Goal: Task Accomplishment & Management: Manage account settings

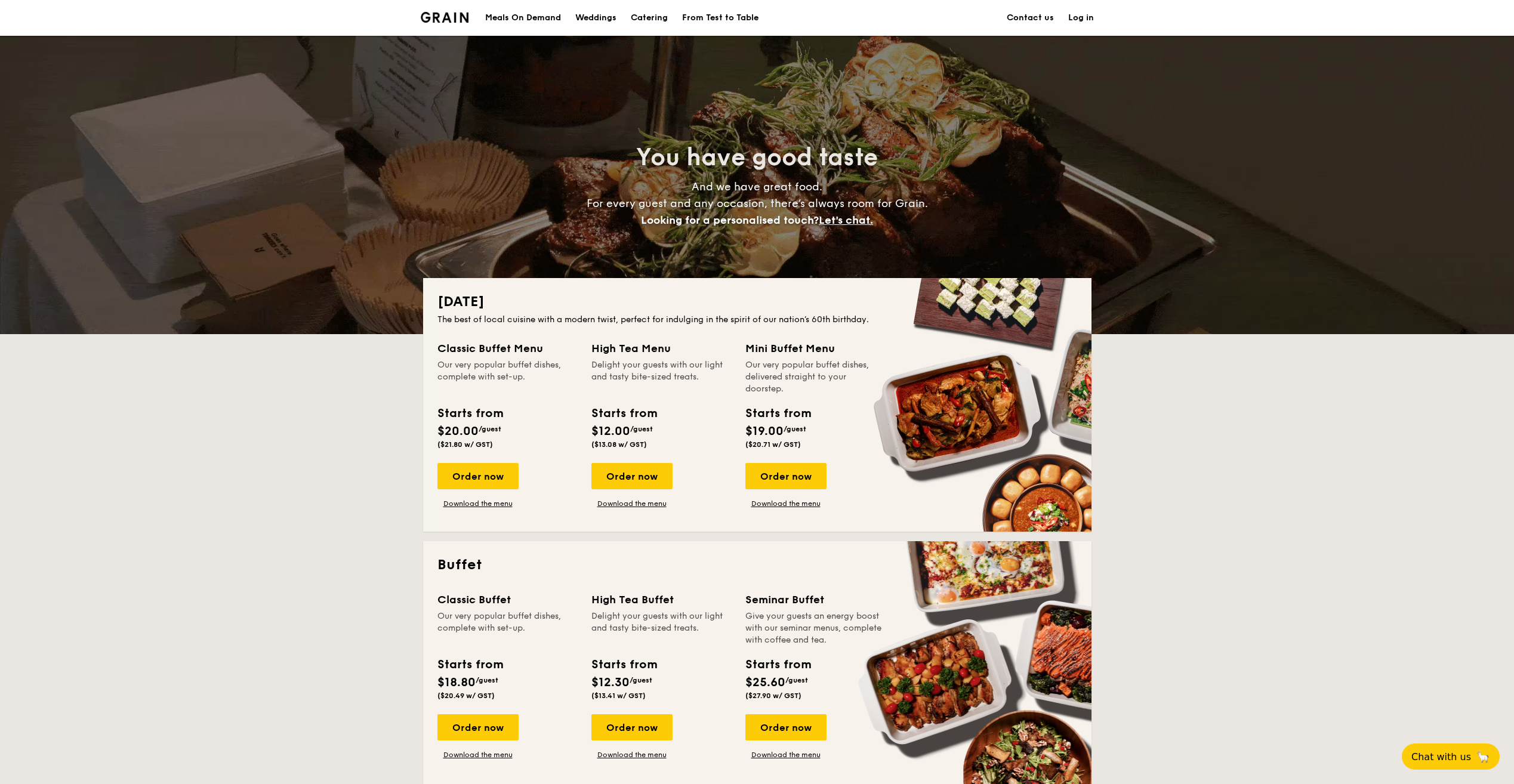
click at [1089, 20] on link "Log in" at bounding box center [1081, 18] width 26 height 36
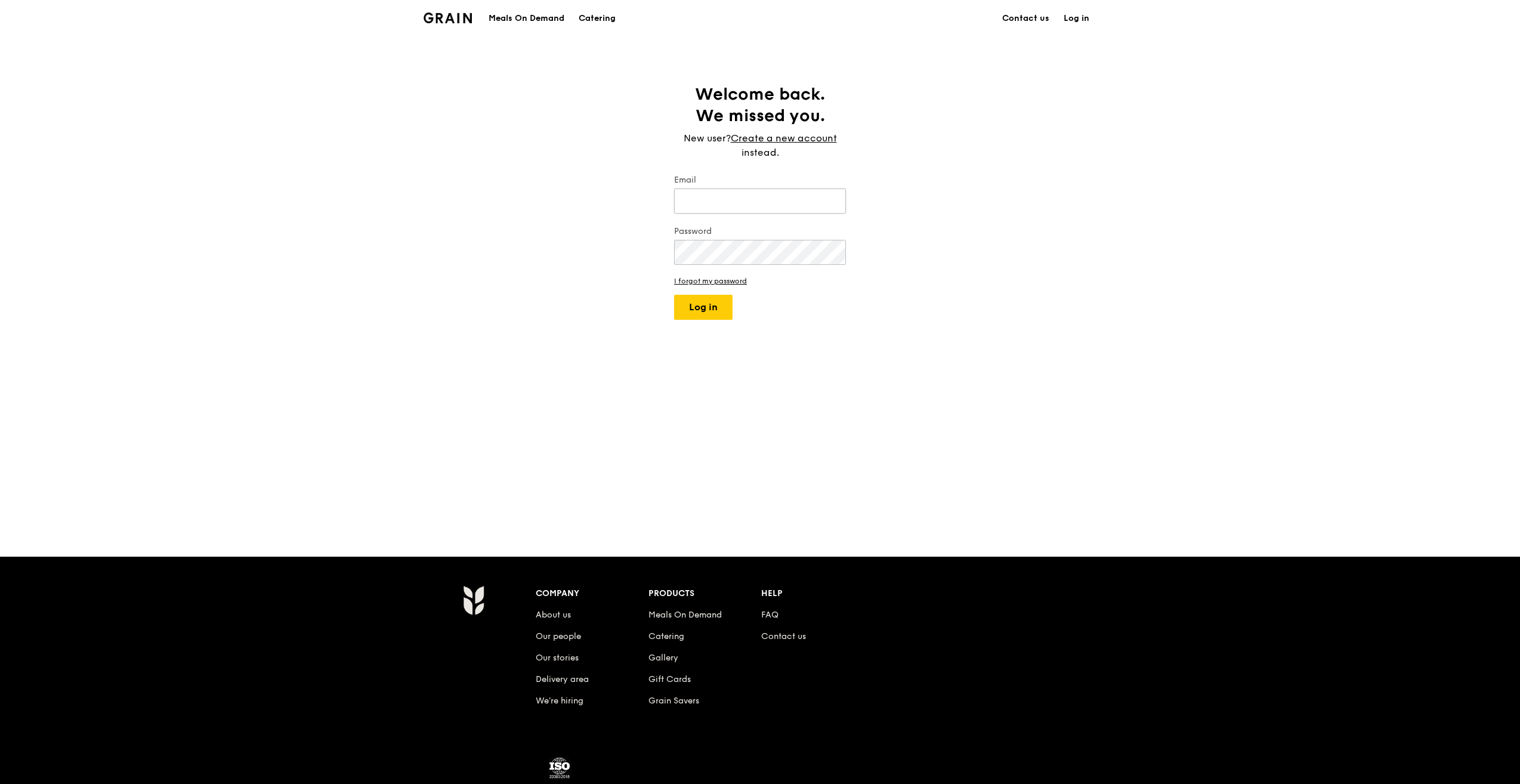
click at [712, 195] on input "Email" at bounding box center [760, 201] width 172 height 25
type input "[PERSON_NAME][EMAIL_ADDRESS][DOMAIN_NAME]"
click at [674, 295] on button "Log in" at bounding box center [703, 307] width 59 height 25
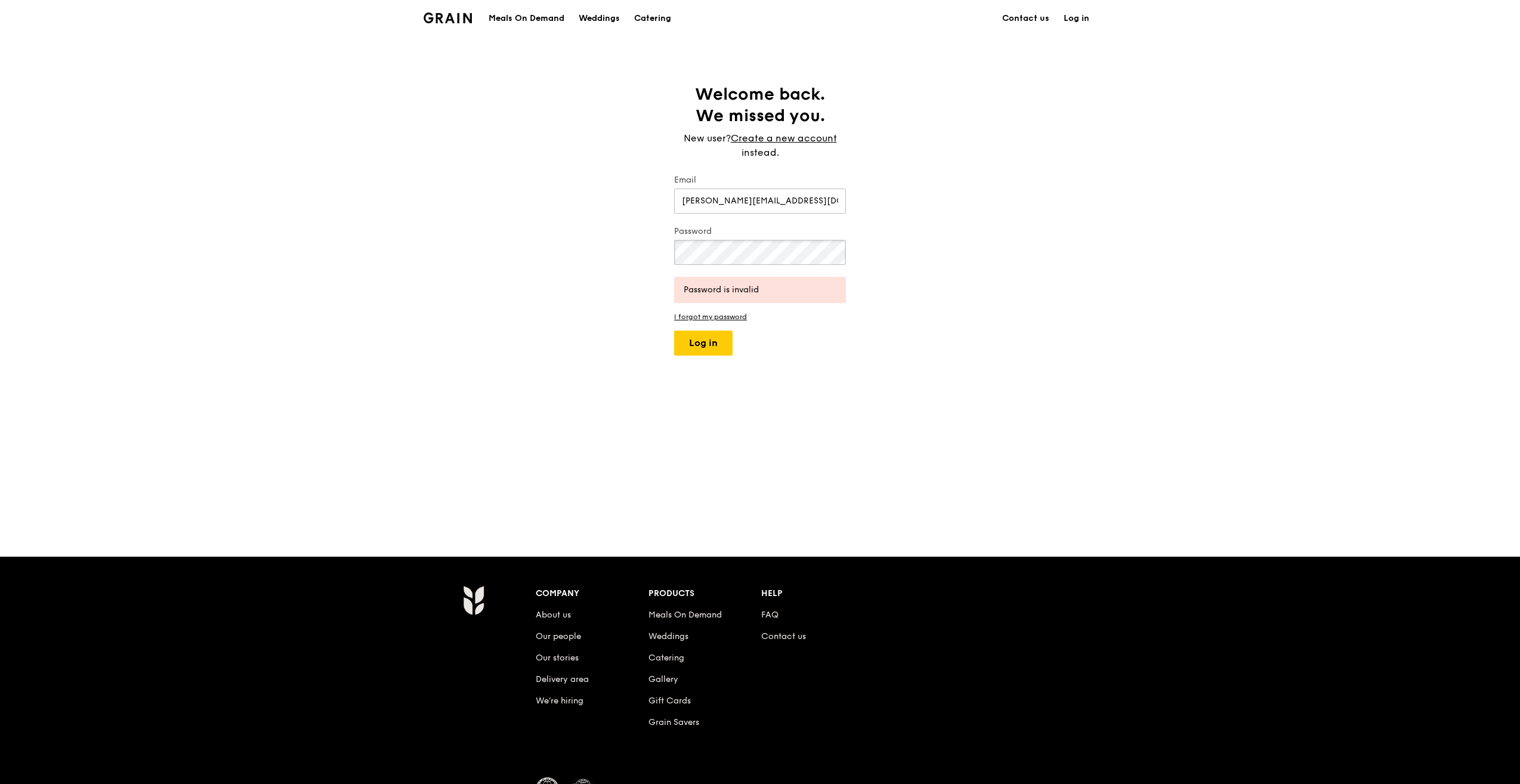
click at [674, 331] on button "Log in" at bounding box center [703, 343] width 59 height 25
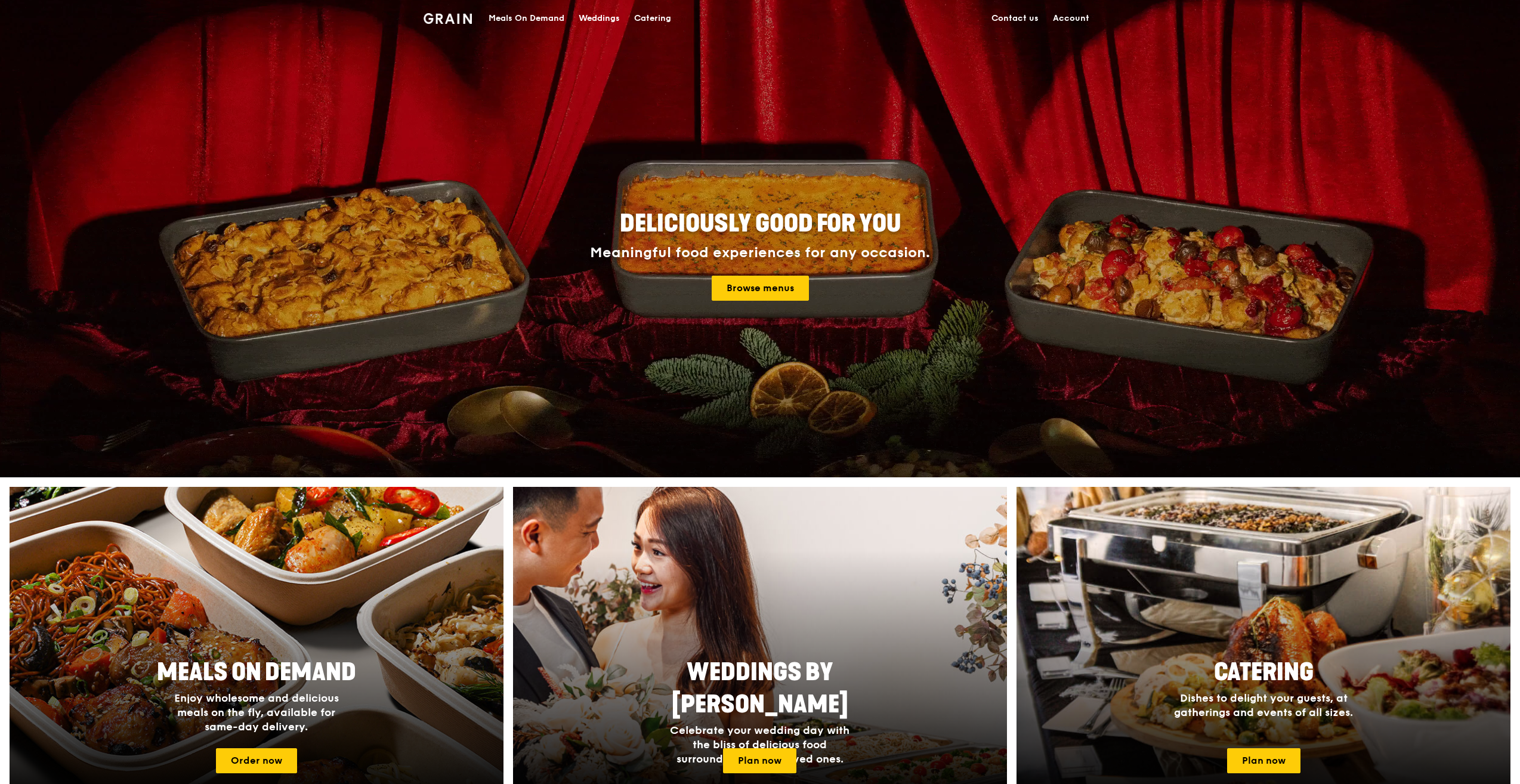
click at [1075, 20] on link "Account" at bounding box center [1071, 18] width 51 height 36
